Goal: Transaction & Acquisition: Register for event/course

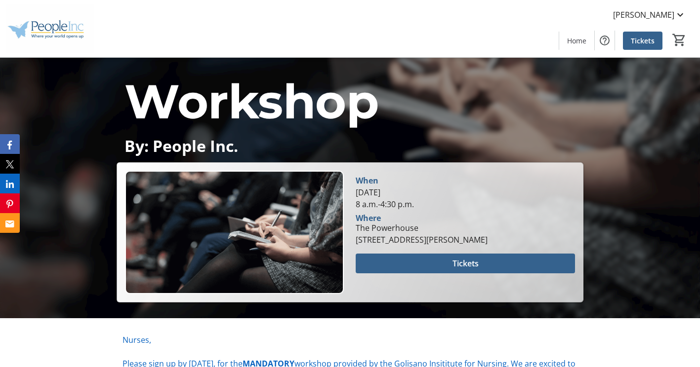
scroll to position [148, 0]
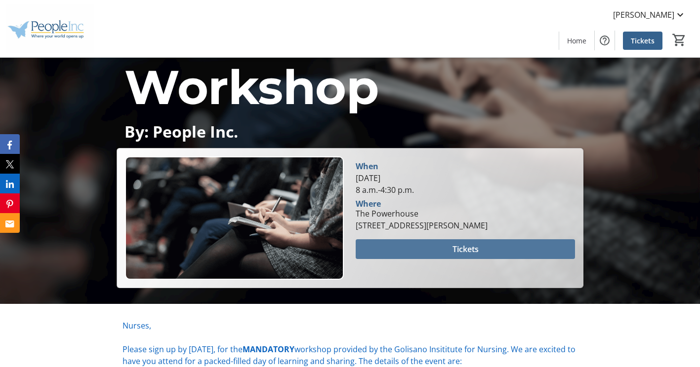
click at [474, 247] on span "Tickets" at bounding box center [465, 249] width 26 height 12
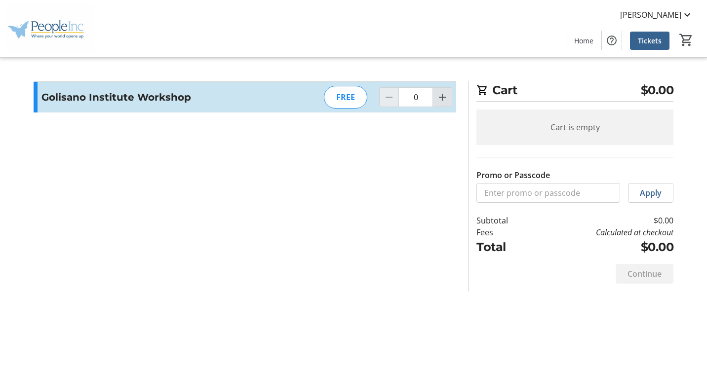
click at [444, 97] on mat-icon "Increment by one" at bounding box center [442, 97] width 12 height 12
type input "1"
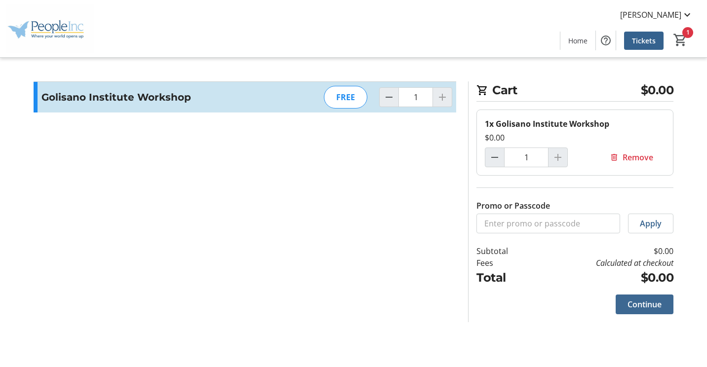
click at [644, 305] on span "Continue" at bounding box center [645, 305] width 34 height 12
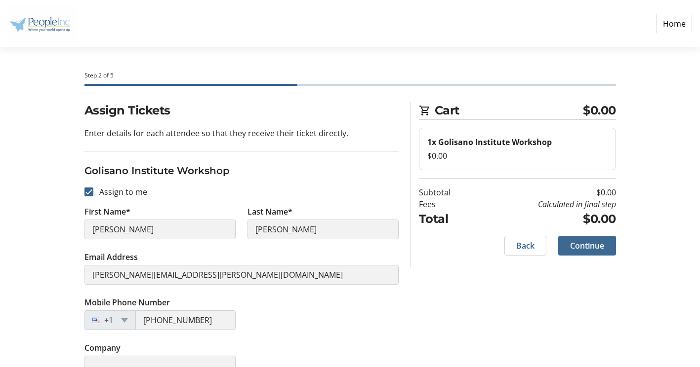
click at [592, 245] on span "Continue" at bounding box center [587, 246] width 34 height 12
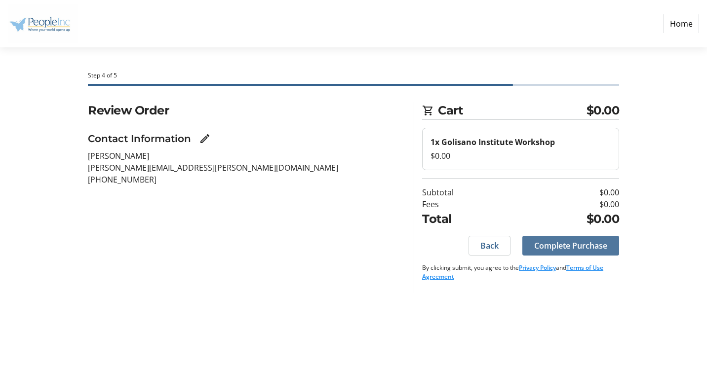
click at [582, 246] on span "Complete Purchase" at bounding box center [570, 246] width 73 height 12
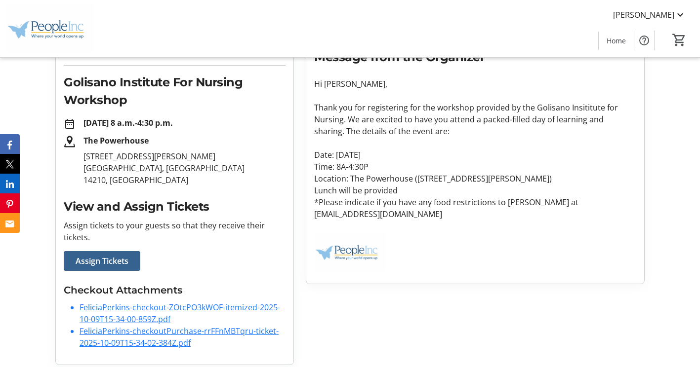
scroll to position [146, 0]
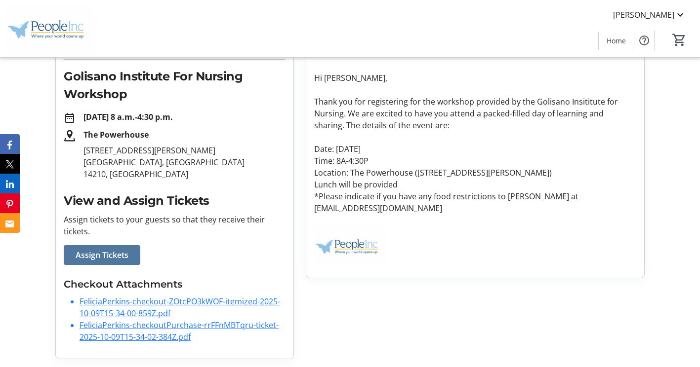
click at [111, 257] on span "Assign Tickets" at bounding box center [102, 255] width 53 height 12
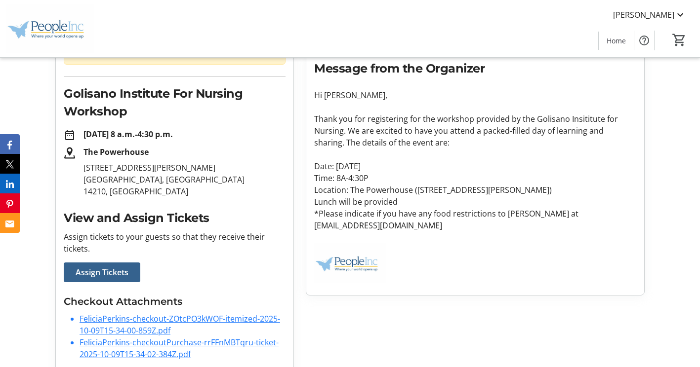
scroll to position [146, 0]
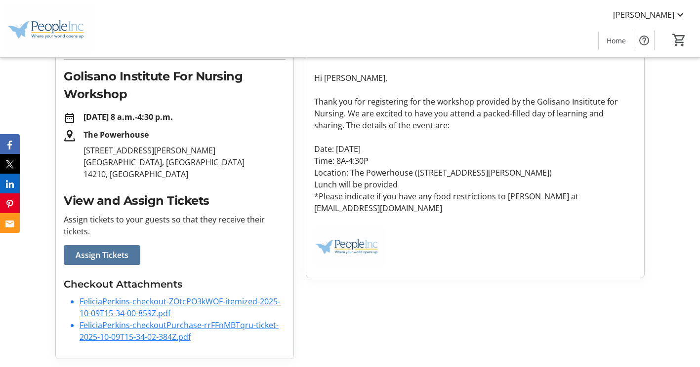
click at [112, 252] on span "Assign Tickets" at bounding box center [102, 255] width 53 height 12
